Goal: Navigation & Orientation: Find specific page/section

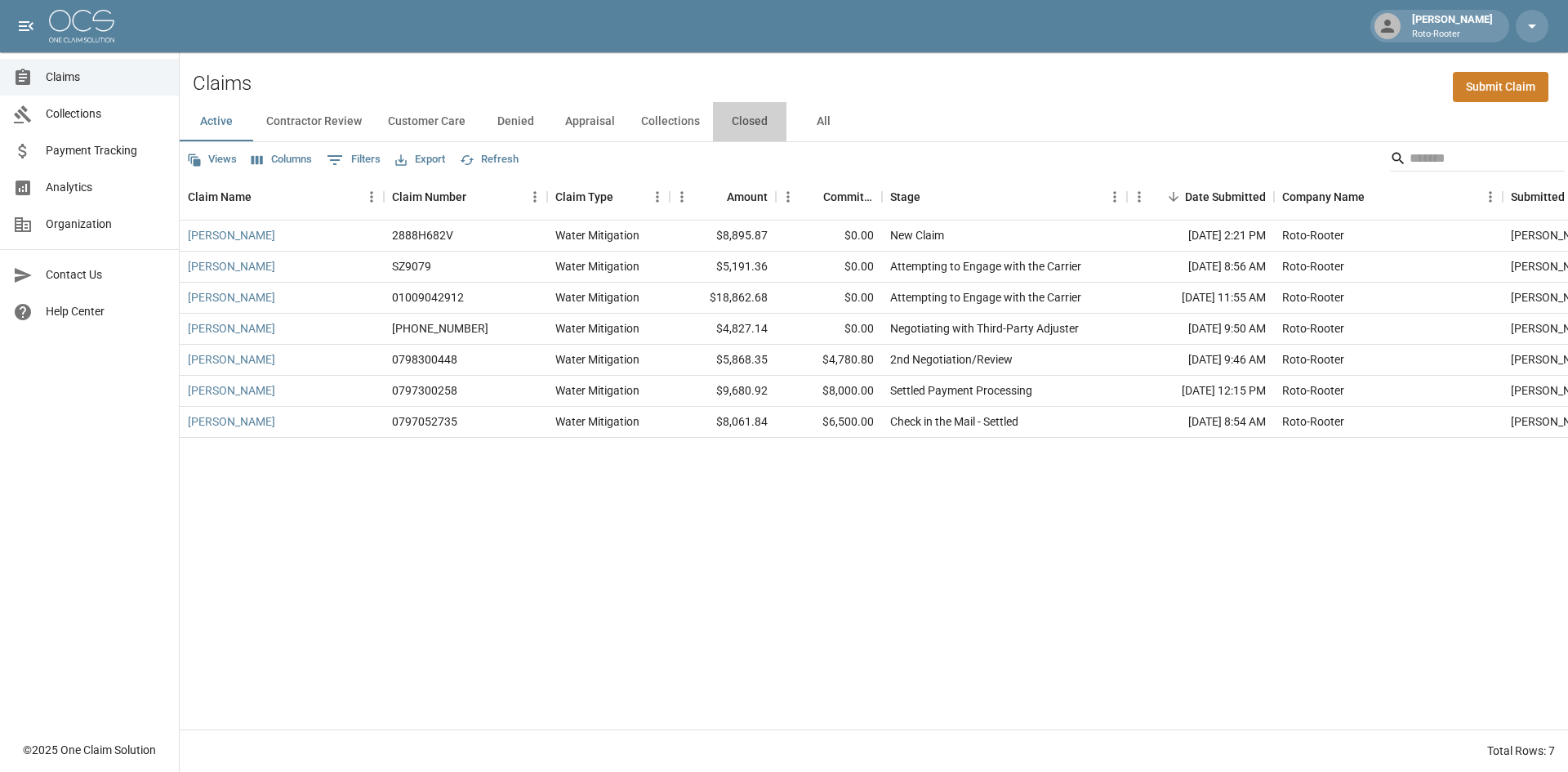
click at [741, 122] on button "Closed" at bounding box center [748, 122] width 73 height 39
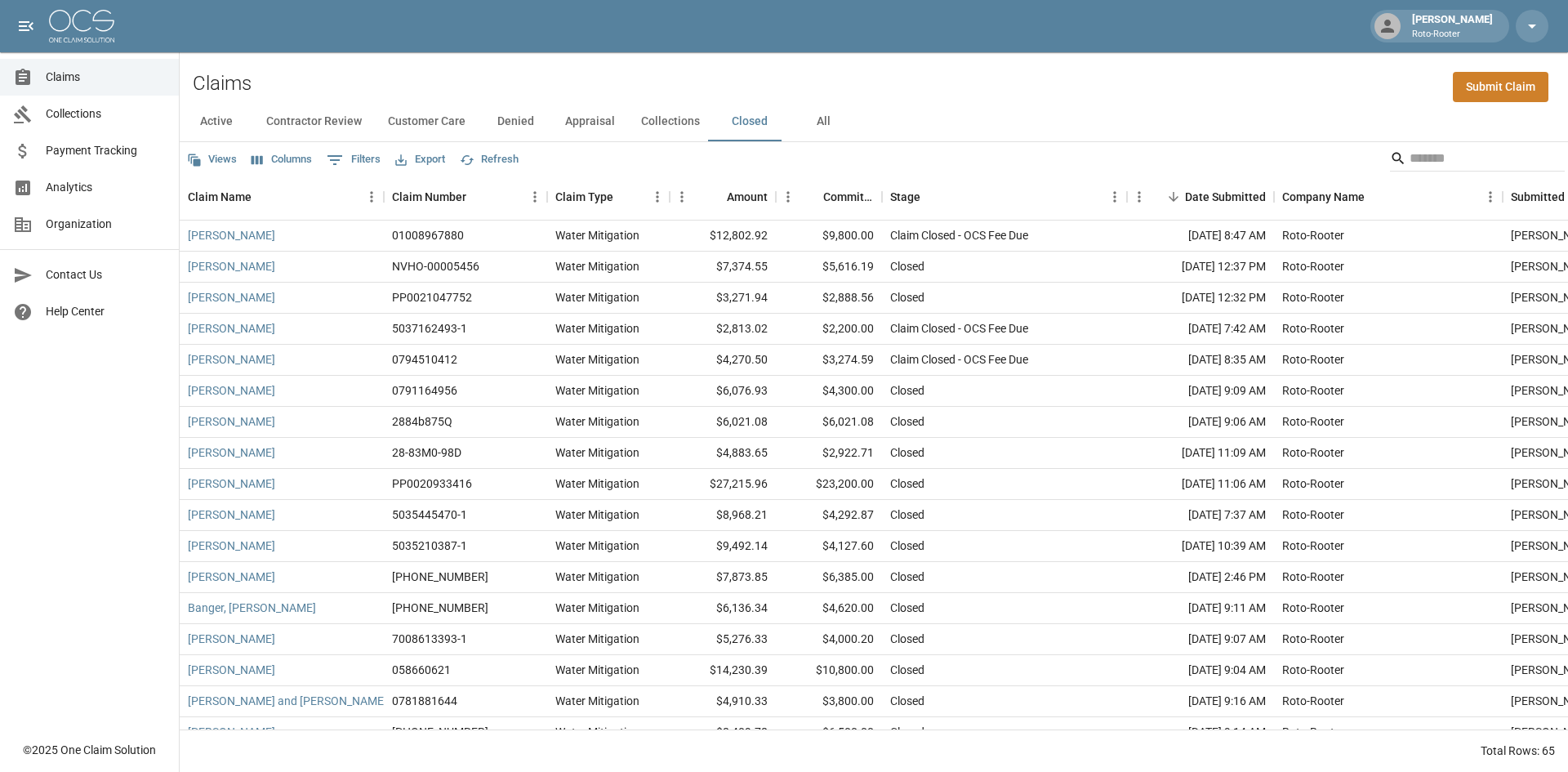
click at [589, 126] on button "Appraisal" at bounding box center [590, 122] width 76 height 39
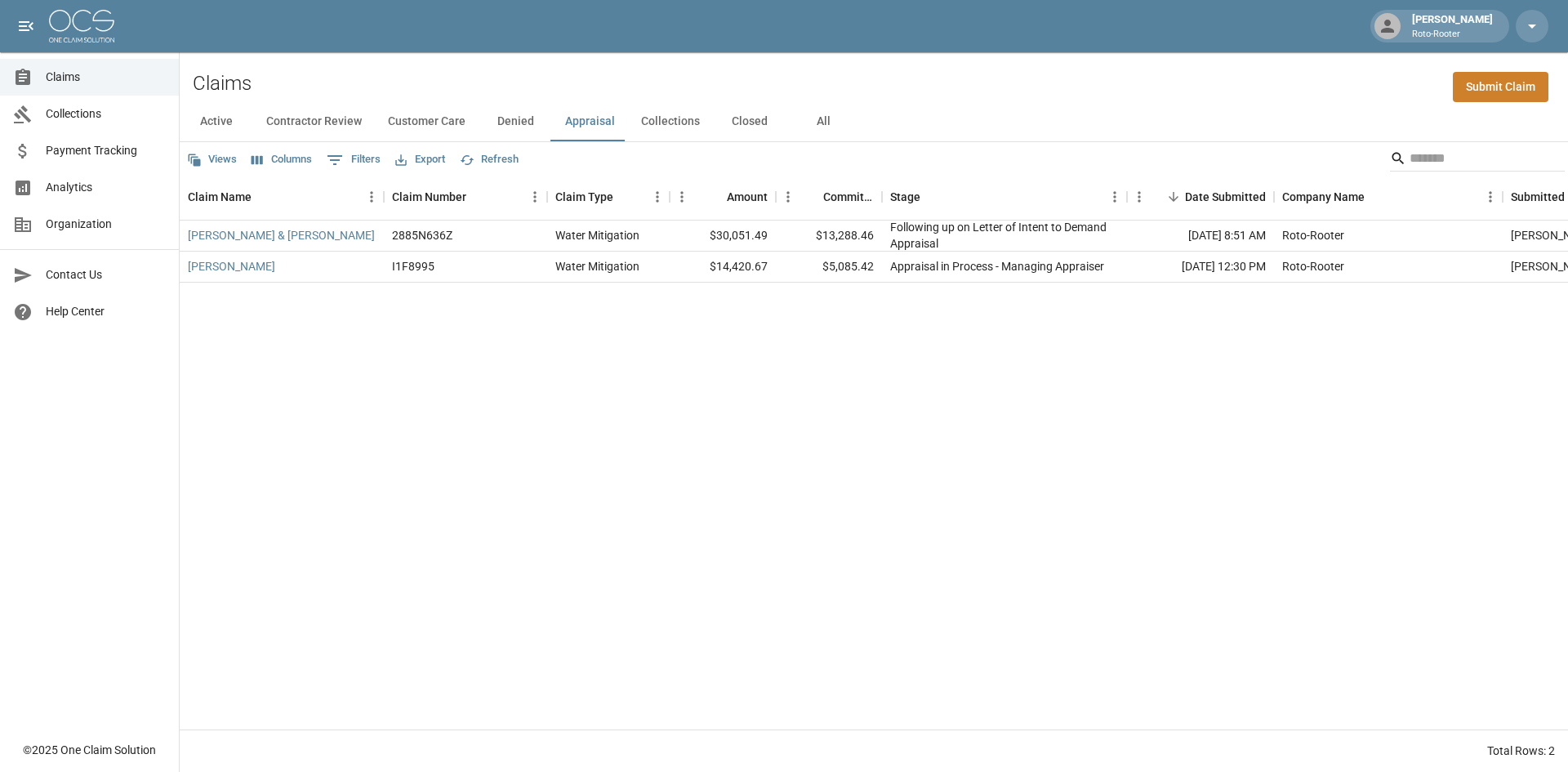
click at [516, 117] on button "Denied" at bounding box center [515, 122] width 73 height 39
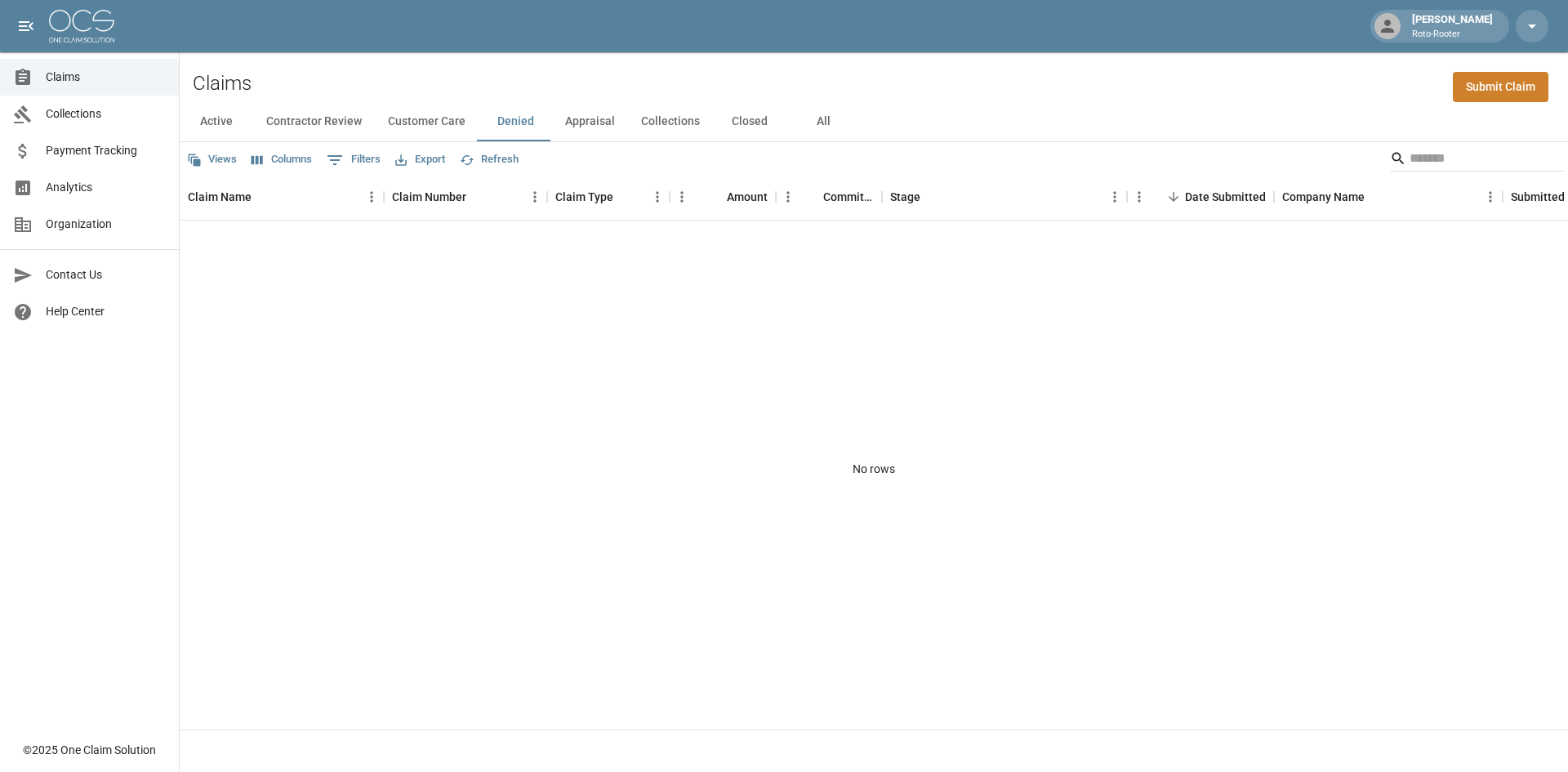
click at [423, 125] on button "Customer Care" at bounding box center [426, 122] width 104 height 39
click at [303, 121] on button "Contractor Review" at bounding box center [313, 122] width 122 height 39
click at [231, 124] on button "Active" at bounding box center [216, 122] width 73 height 39
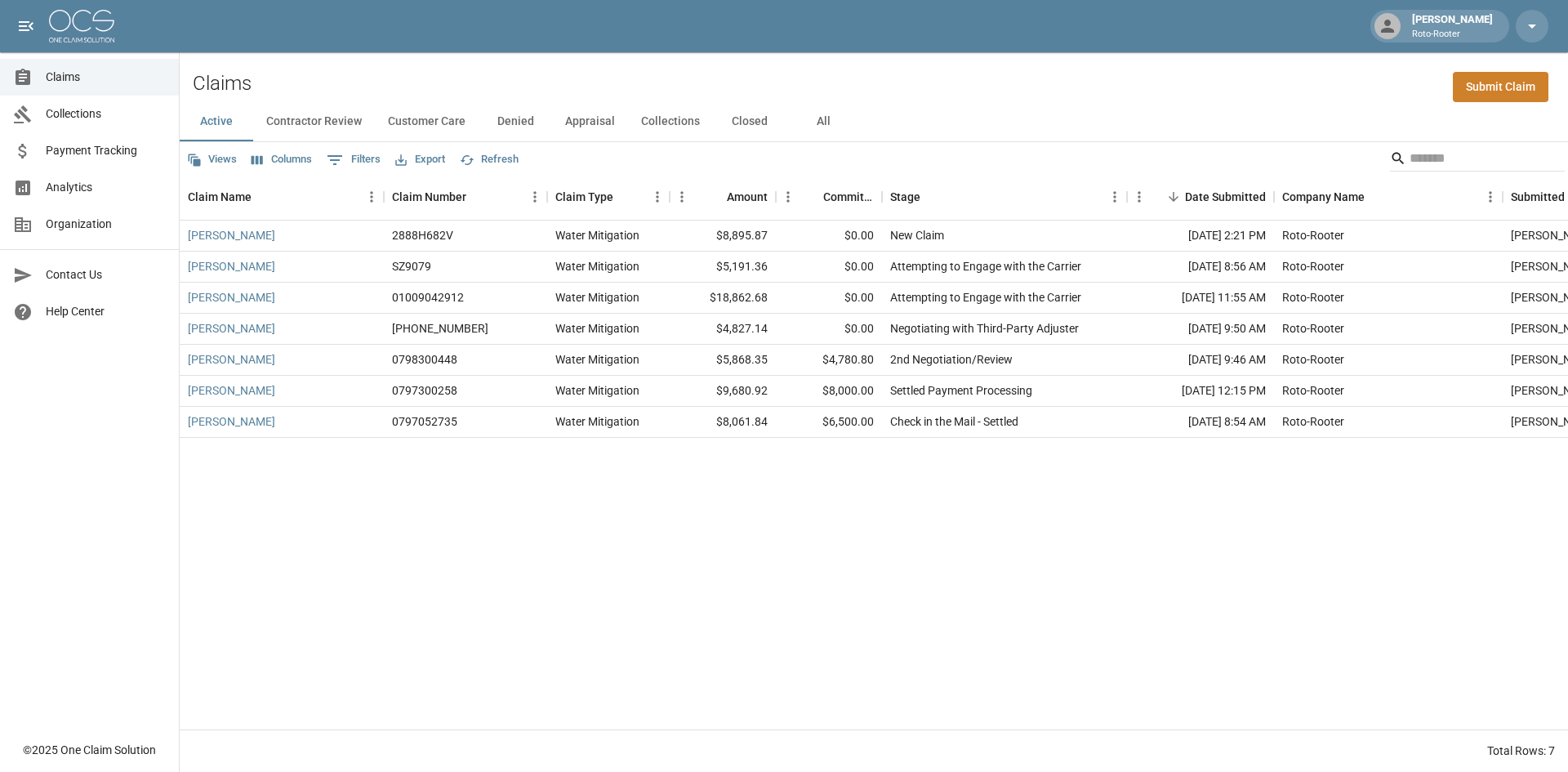
click at [521, 121] on button "Denied" at bounding box center [515, 122] width 73 height 39
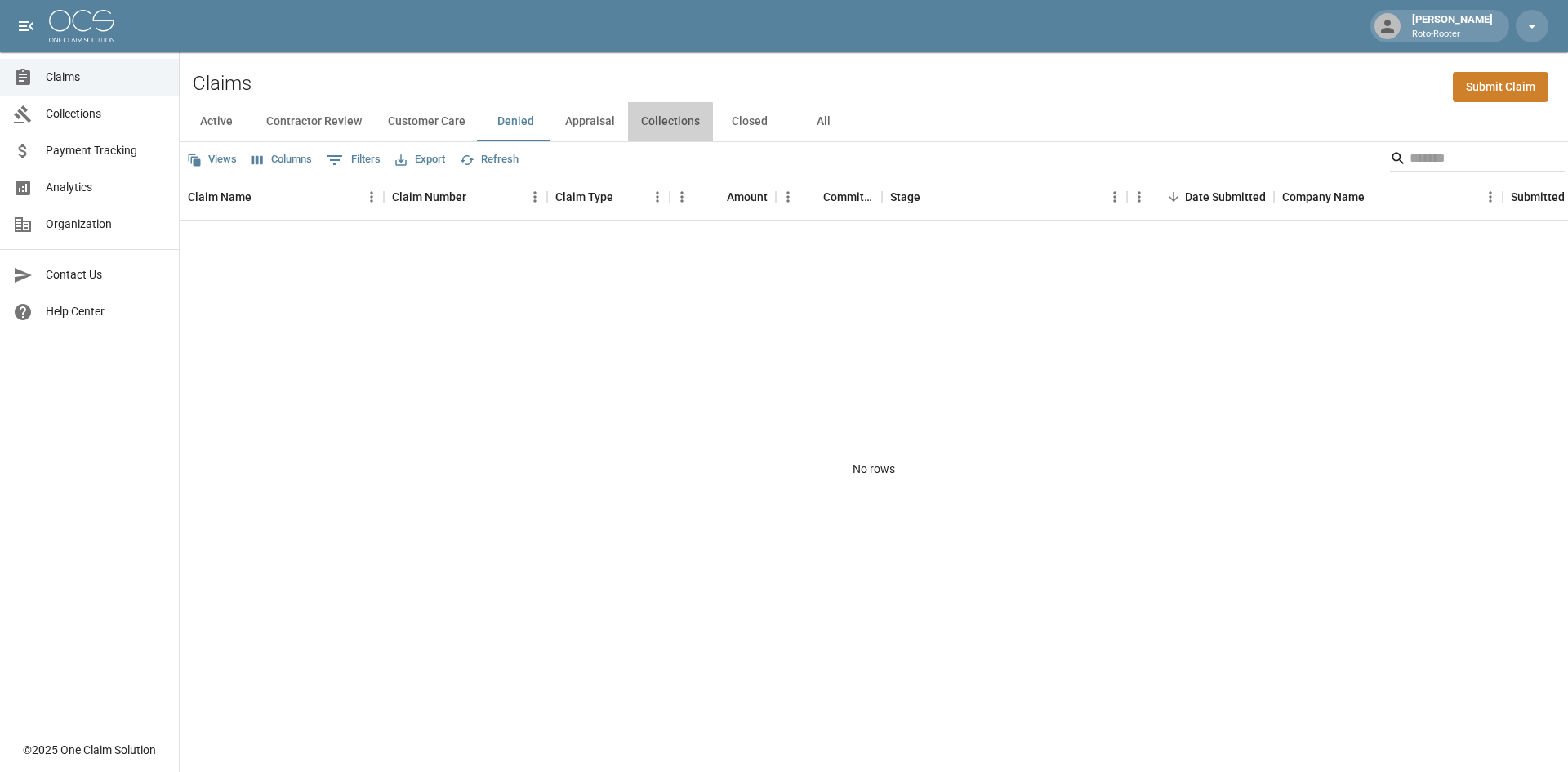
click at [660, 129] on button "Collections" at bounding box center [670, 122] width 85 height 39
click at [737, 120] on button "Closed" at bounding box center [748, 122] width 73 height 39
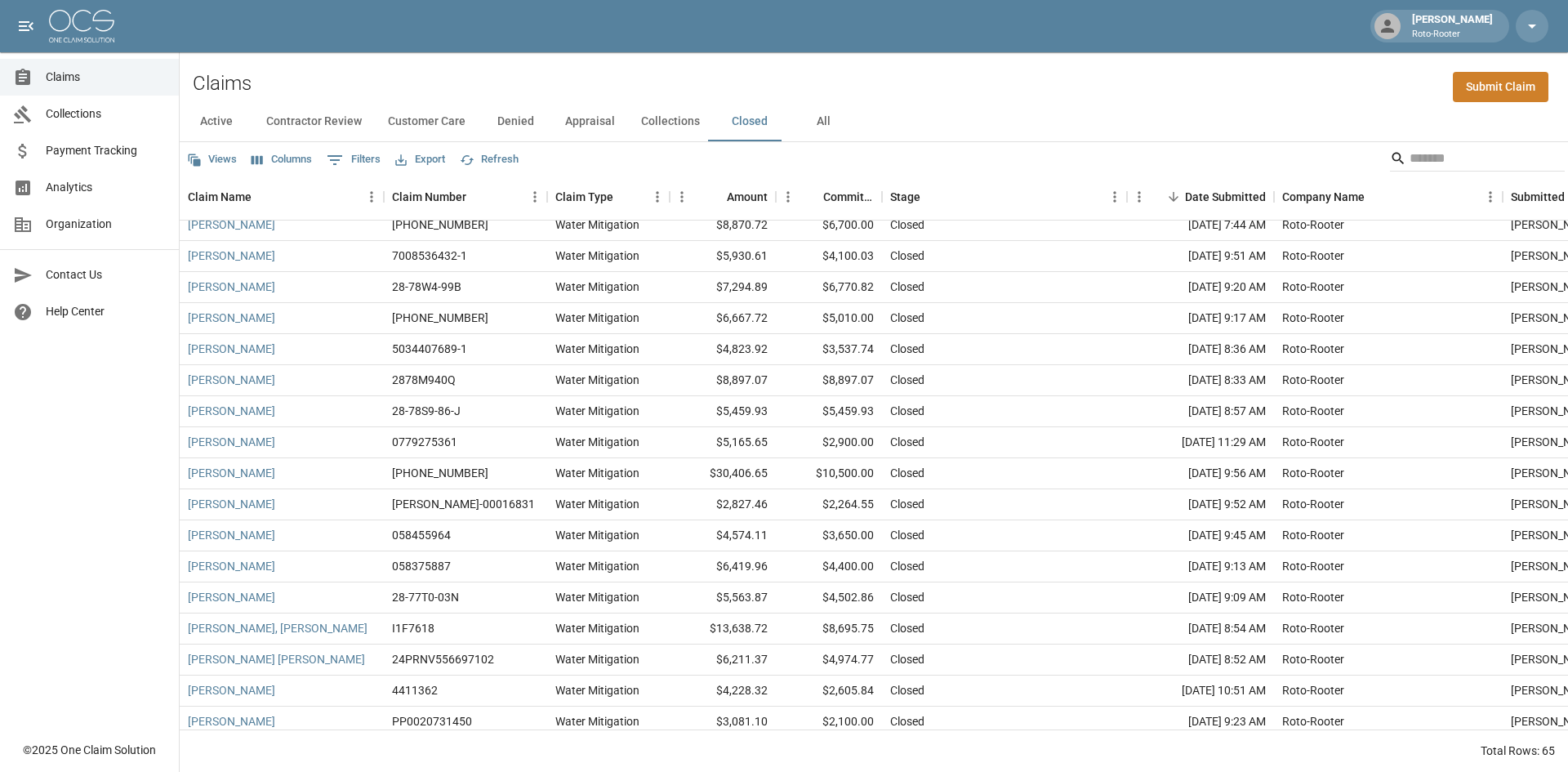
scroll to position [571, 0]
